Goal: Task Accomplishment & Management: Use online tool/utility

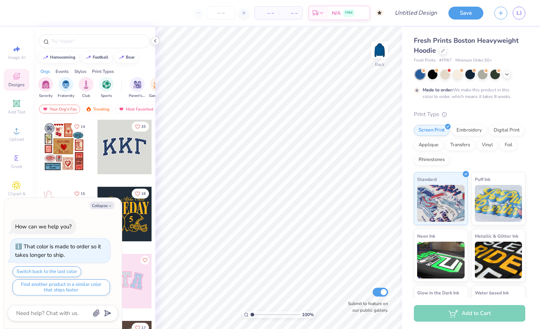
click at [122, 156] on div at bounding box center [124, 147] width 54 height 54
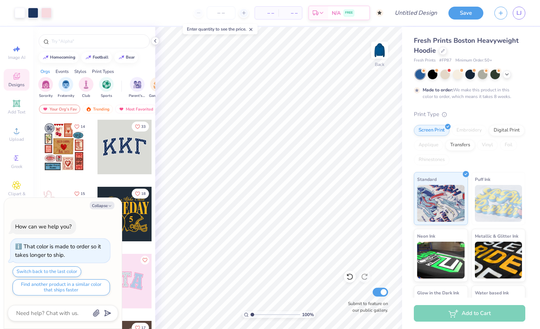
click at [111, 209] on div "Collapse How can we help you? That color is made to order so it takes longer to…" at bounding box center [63, 263] width 118 height 131
click at [107, 206] on button "Collapse" at bounding box center [102, 205] width 25 height 8
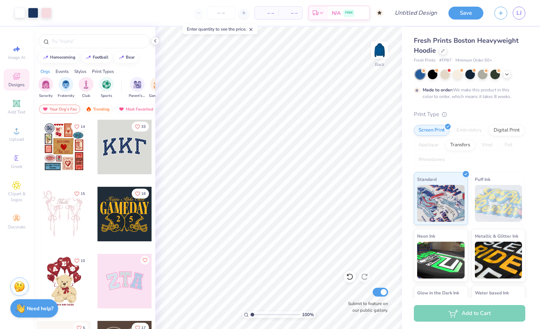
click at [39, 307] on strong "Need help?" at bounding box center [40, 308] width 26 height 7
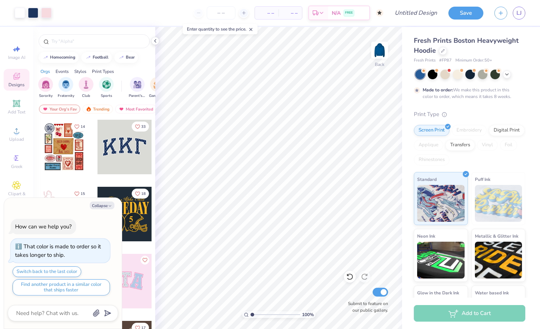
click at [94, 200] on div "Collapse How can we help you? That color is made to order so it takes longer to…" at bounding box center [63, 263] width 118 height 131
click at [95, 206] on button "Collapse" at bounding box center [102, 205] width 25 height 8
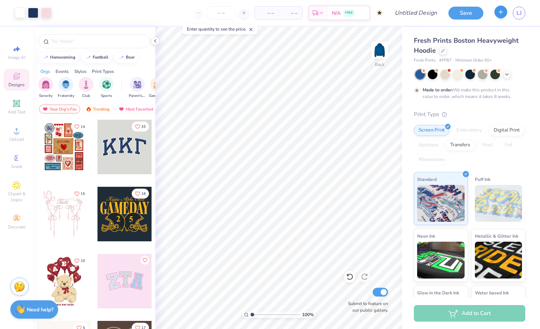
click at [500, 15] on button "button" at bounding box center [500, 12] width 13 height 13
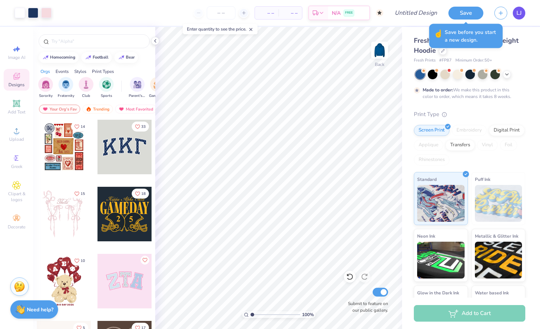
click at [514, 15] on link "LJ" at bounding box center [519, 13] width 13 height 13
click at [469, 17] on button "Save" at bounding box center [465, 12] width 35 height 13
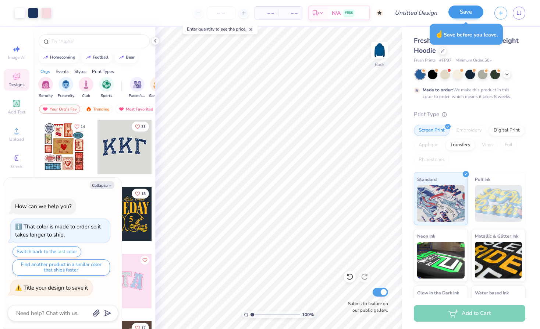
click at [471, 13] on button "Save" at bounding box center [465, 12] width 35 height 13
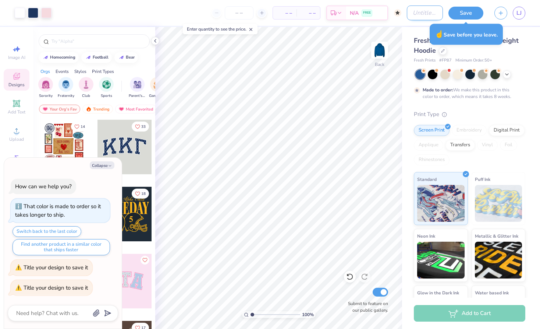
click at [422, 16] on input "Design Title" at bounding box center [425, 13] width 36 height 15
type textarea "x"
type input "p"
type textarea "x"
type input "pa"
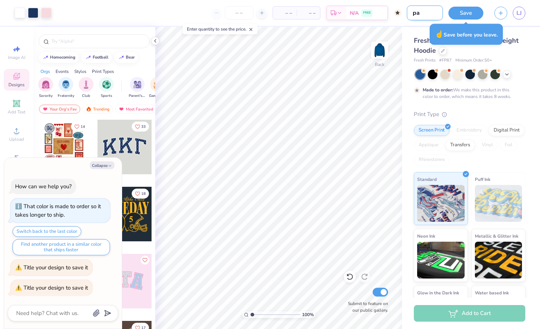
type textarea "x"
type input "par"
type textarea "x"
type input "park"
type textarea "x"
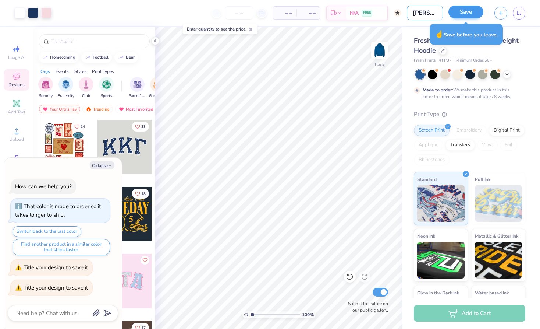
type input "[PERSON_NAME]"
click at [456, 17] on button "Save" at bounding box center [465, 12] width 35 height 13
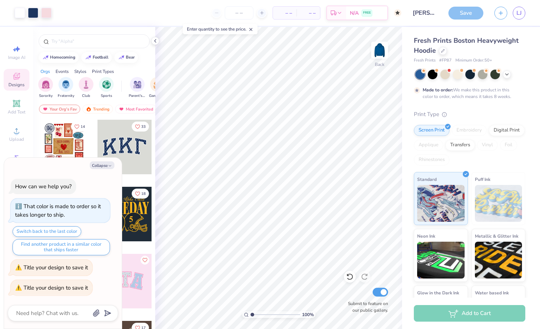
click at [469, 11] on div "Save" at bounding box center [465, 13] width 35 height 13
click at [501, 39] on span "Fresh Prints Boston Heavyweight Hoodie" at bounding box center [466, 45] width 105 height 19
click at [515, 13] on link "LJ" at bounding box center [519, 13] width 13 height 13
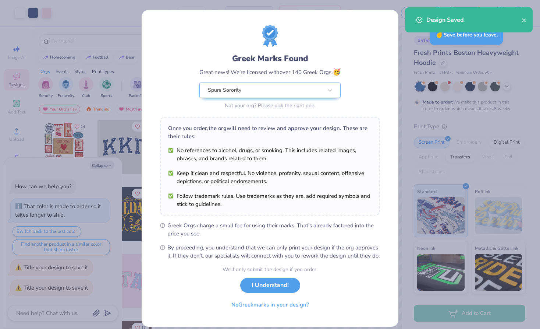
type textarea "x"
